Goal: Transaction & Acquisition: Subscribe to service/newsletter

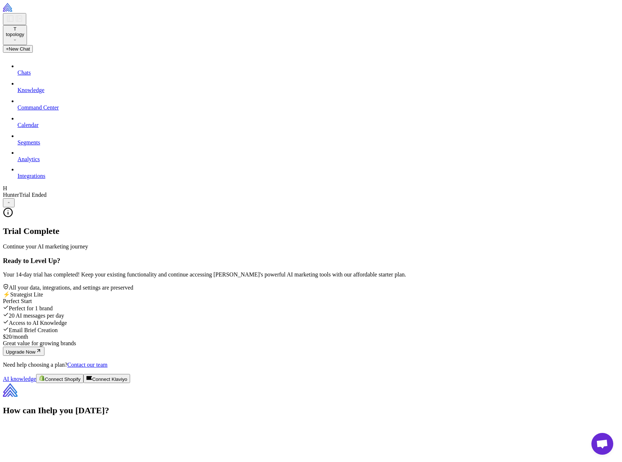
click at [512, 208] on div "Trial Complete Continue your AI marketing journey Ready to Level Up? Your 14-da…" at bounding box center [314, 288] width 622 height 161
click at [500, 233] on div "Trial Complete Continue your AI marketing journey Ready to Level Up? Your 14-da…" at bounding box center [314, 288] width 622 height 161
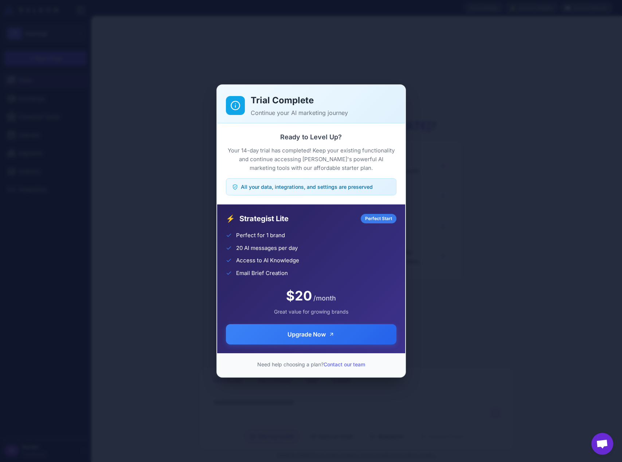
click at [190, 88] on div "Trial Complete Continue your AI marketing journey Ready to Level Up? Your 14-da…" at bounding box center [311, 231] width 622 height 451
click at [456, 228] on div "Trial Complete Continue your AI marketing journey Ready to Level Up? Your 14-da…" at bounding box center [311, 231] width 622 height 451
click at [345, 63] on div "Trial Complete Continue your AI marketing journey Ready to Level Up? Your 14-da…" at bounding box center [311, 231] width 622 height 451
drag, startPoint x: 354, startPoint y: 64, endPoint x: 352, endPoint y: 160, distance: 96.5
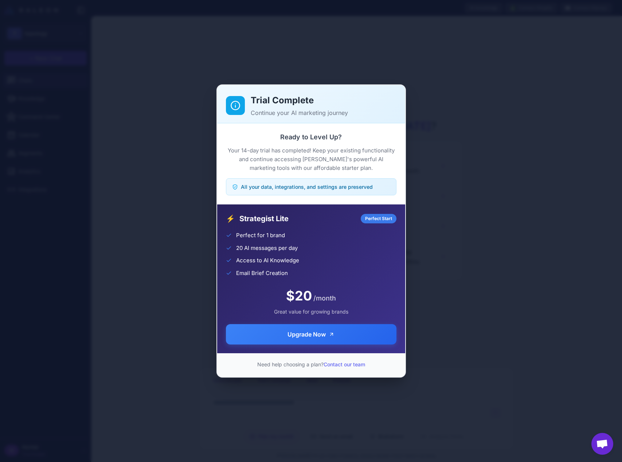
click at [352, 160] on div "Trial Complete Continue your AI marketing journey Ready to Level Up? Your 14-da…" at bounding box center [311, 231] width 622 height 451
drag, startPoint x: 352, startPoint y: 160, endPoint x: 331, endPoint y: 96, distance: 67.8
click at [331, 96] on div "Trial Complete Continue your AI marketing journey Ready to Level Up? Your 14-da…" at bounding box center [310, 230] width 189 height 293
click at [364, 122] on div "Trial Complete Continue your AI marketing journey" at bounding box center [311, 104] width 188 height 38
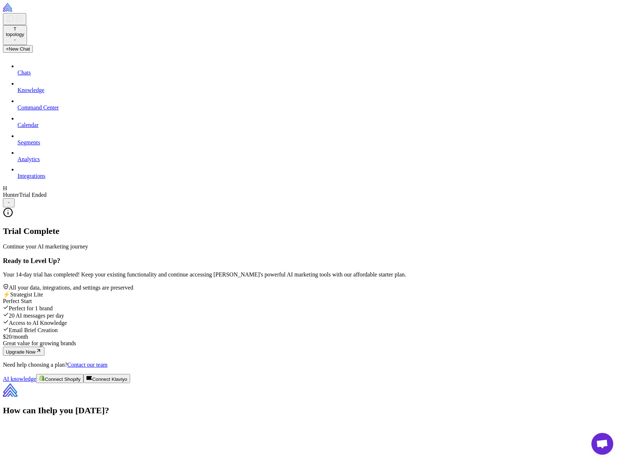
click at [448, 208] on div "Trial Complete Continue your AI marketing journey Ready to Level Up? Your 14-da…" at bounding box center [314, 288] width 622 height 161
drag, startPoint x: 384, startPoint y: 188, endPoint x: 257, endPoint y: 180, distance: 127.0
click at [257, 284] on div "All your data, integrations, and settings are preserved" at bounding box center [314, 287] width 622 height 7
click at [133, 285] on span "All your data, integrations, and settings are preserved" at bounding box center [71, 288] width 125 height 6
drag, startPoint x: 252, startPoint y: 190, endPoint x: 370, endPoint y: 194, distance: 117.3
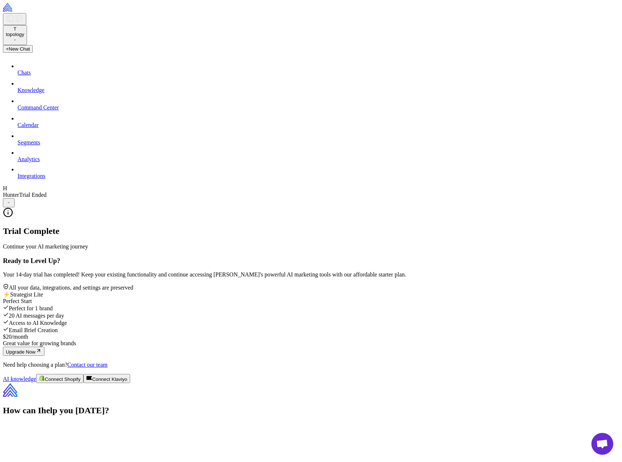
click at [370, 284] on div "All your data, integrations, and settings are preserved" at bounding box center [314, 287] width 622 height 7
click at [444, 208] on div "Trial Complete Continue your AI marketing journey Ready to Level Up? Your 14-da…" at bounding box center [314, 288] width 622 height 161
click at [442, 208] on div "Trial Complete Continue your AI marketing journey Ready to Level Up? Your 14-da…" at bounding box center [314, 288] width 622 height 161
